Goal: Find specific page/section: Find specific page/section

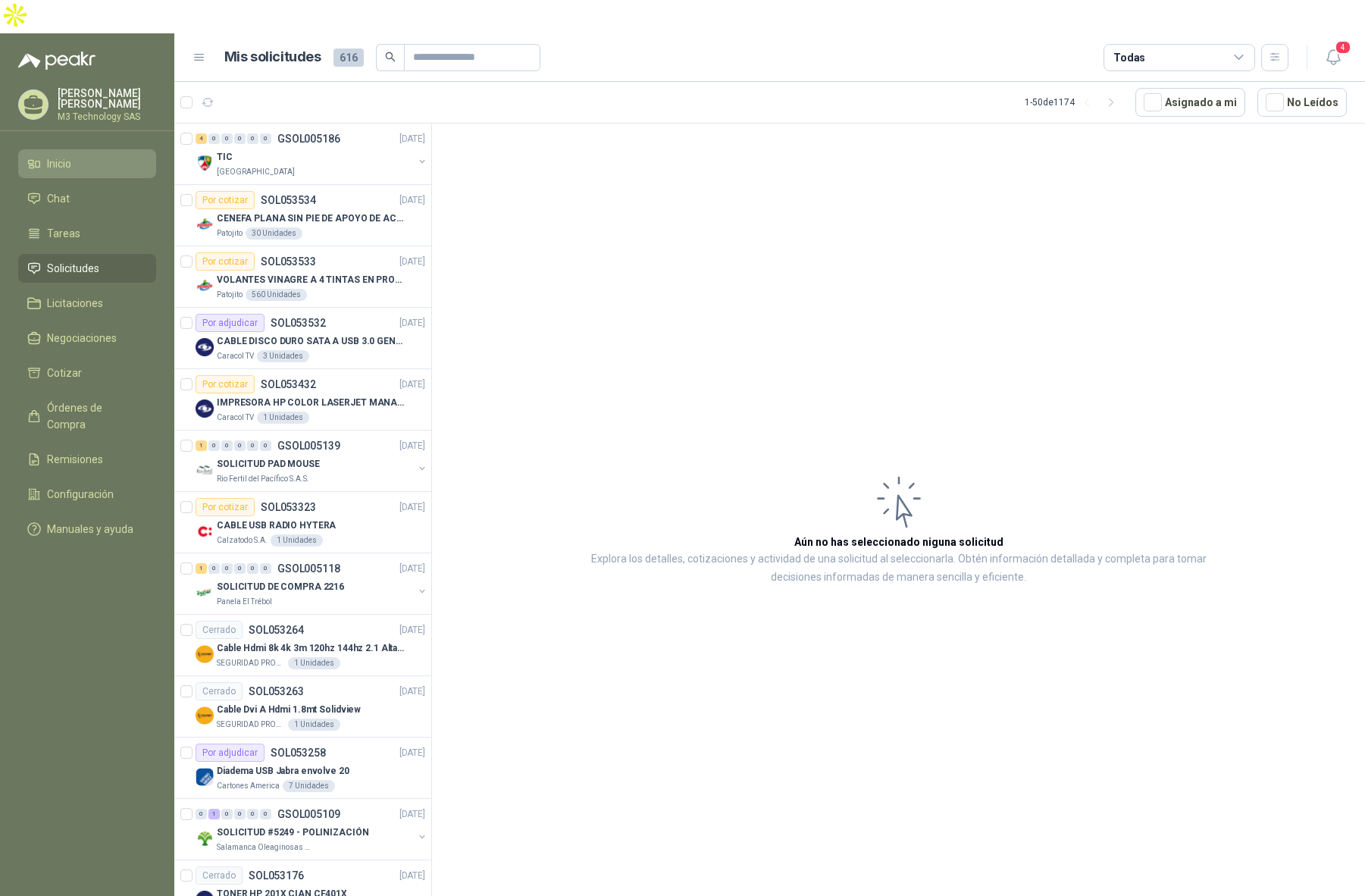
click at [55, 155] on span "Inicio" at bounding box center [59, 164] width 24 height 17
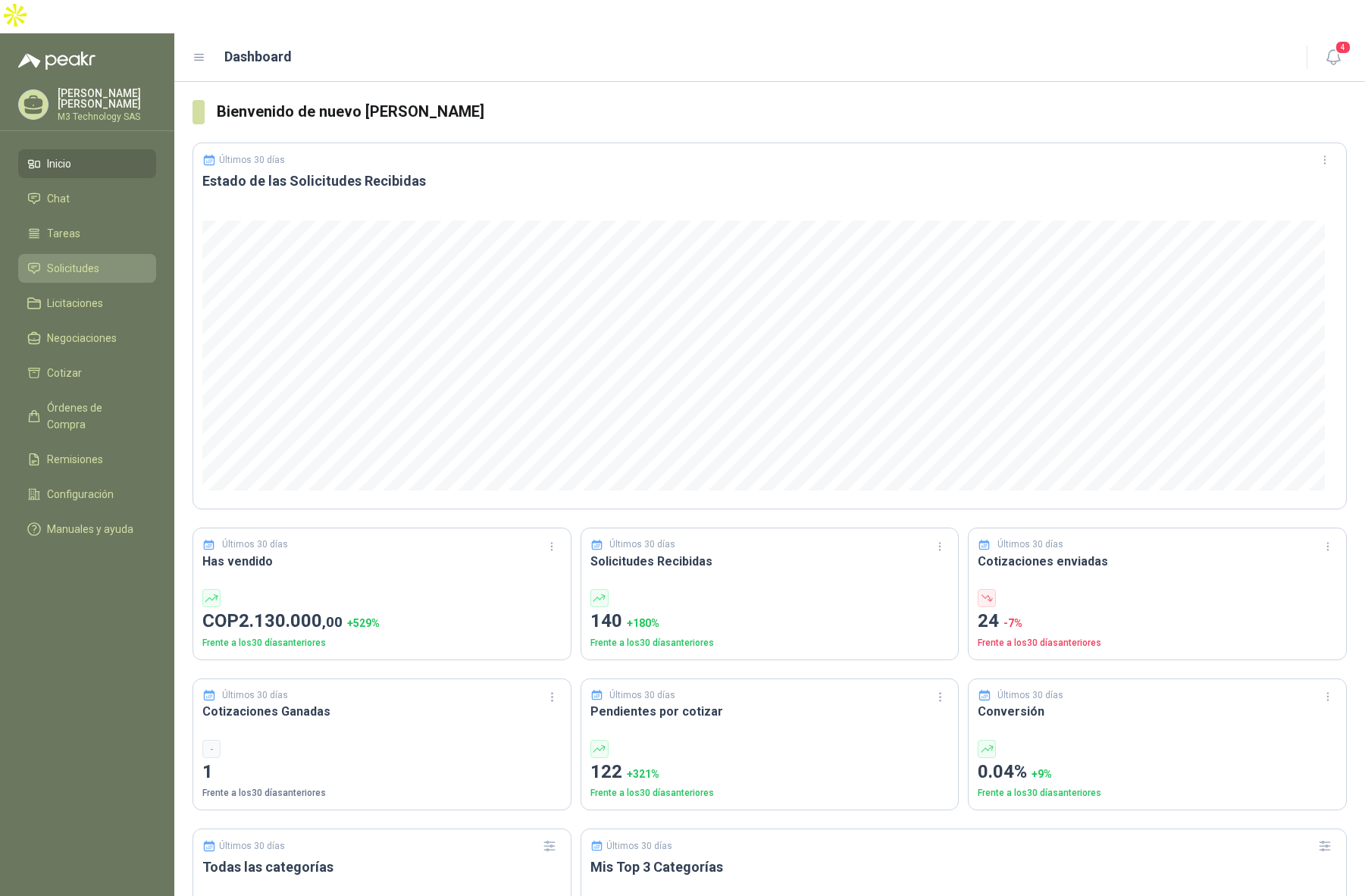
click at [101, 260] on li "Solicitudes" at bounding box center [87, 268] width 119 height 17
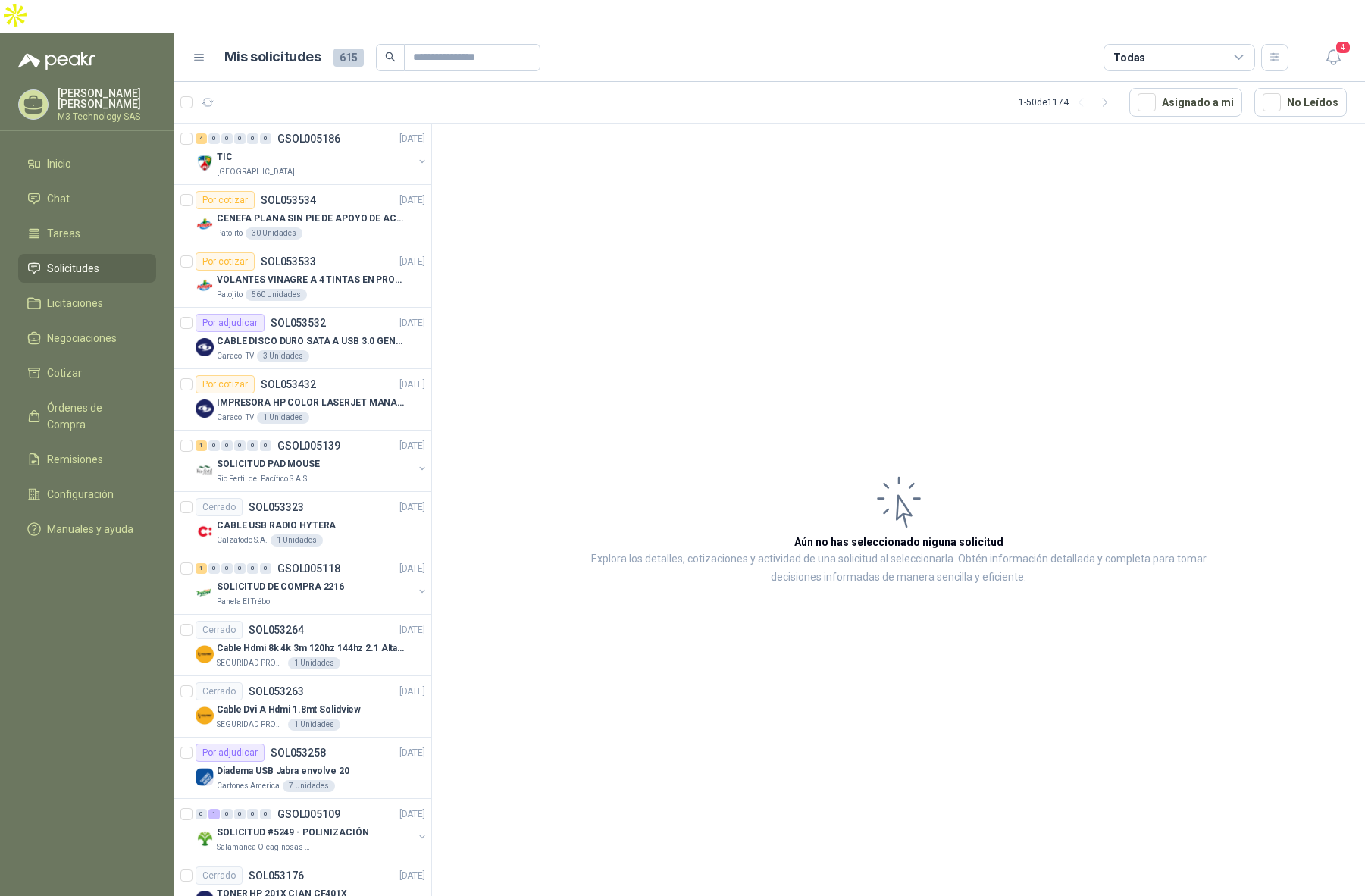
click at [573, 238] on article "Aún no has seleccionado niguna solicitud Explora los detalles, cotizaciones y a…" at bounding box center [898, 528] width 933 height 811
click at [84, 260] on span "Solicitudes" at bounding box center [73, 268] width 52 height 17
click at [80, 295] on span "Licitaciones" at bounding box center [74, 303] width 56 height 17
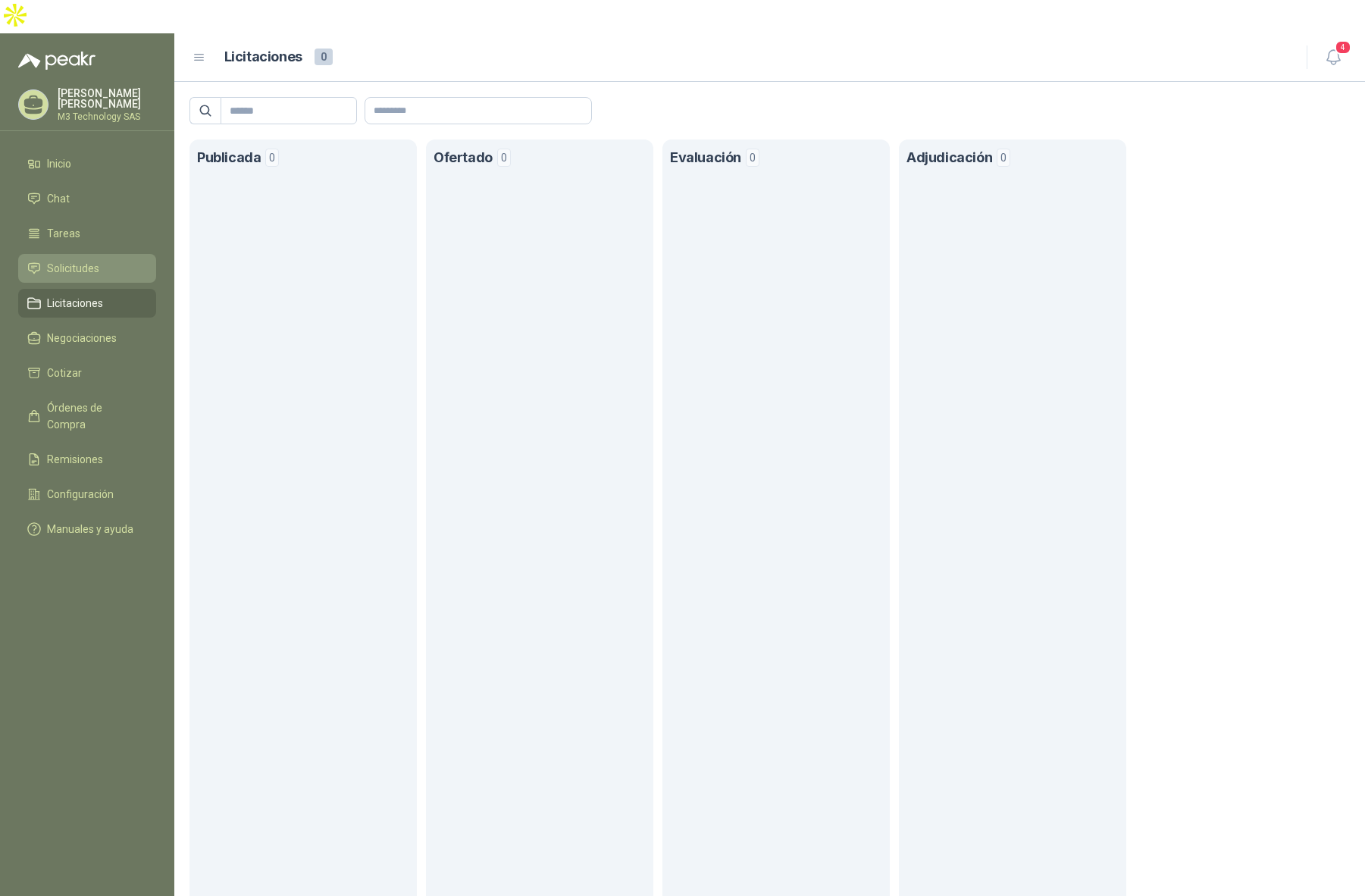
click at [90, 260] on span "Solicitudes" at bounding box center [73, 268] width 52 height 17
